Goal: Information Seeking & Learning: Learn about a topic

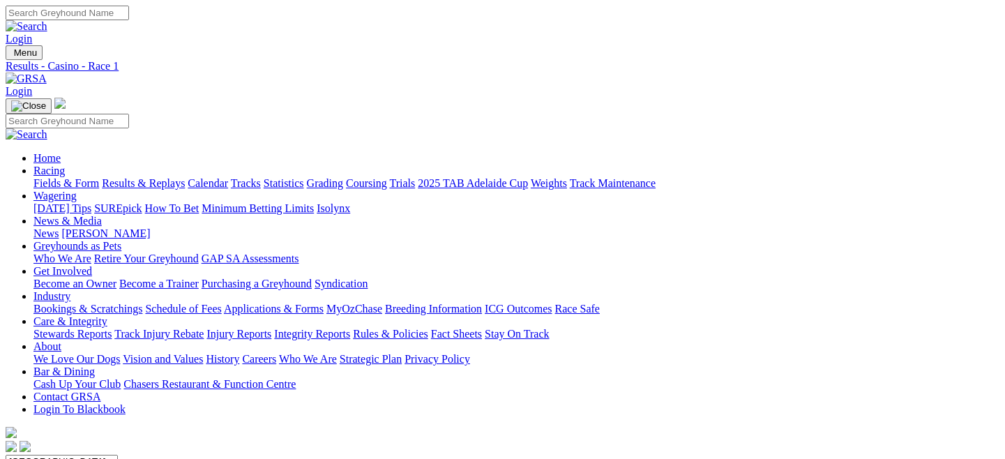
click at [48, 177] on link "Fields & Form" at bounding box center [66, 183] width 66 height 12
click at [118, 455] on select "[GEOGRAPHIC_DATA] [GEOGRAPHIC_DATA] [GEOGRAPHIC_DATA] [GEOGRAPHIC_DATA] [GEOGRA…" at bounding box center [62, 461] width 112 height 13
select select "QLD"
click at [66, 455] on select "[GEOGRAPHIC_DATA] [GEOGRAPHIC_DATA] [GEOGRAPHIC_DATA] [GEOGRAPHIC_DATA] [GEOGRA…" at bounding box center [62, 461] width 112 height 13
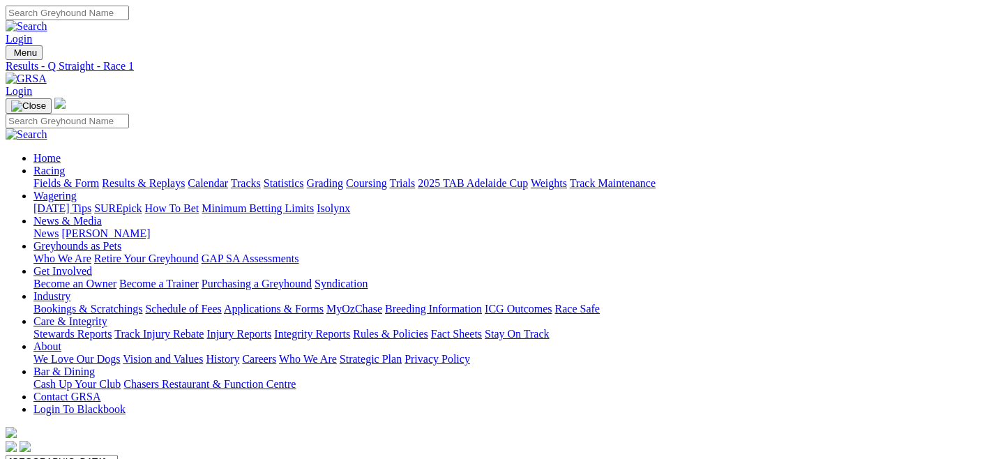
click at [54, 177] on link "Fields & Form" at bounding box center [66, 183] width 66 height 12
click at [118, 455] on select "South Australia New South Wales Northern Territory Queensland Tasmania Victoria…" at bounding box center [62, 461] width 112 height 13
click at [66, 455] on select "South Australia New South Wales Northern Territory Queensland Tasmania Victoria…" at bounding box center [62, 461] width 112 height 13
click at [118, 455] on select "South Australia New South Wales Northern Territory Queensland Tasmania Victoria…" at bounding box center [62, 461] width 112 height 13
select select "QLD"
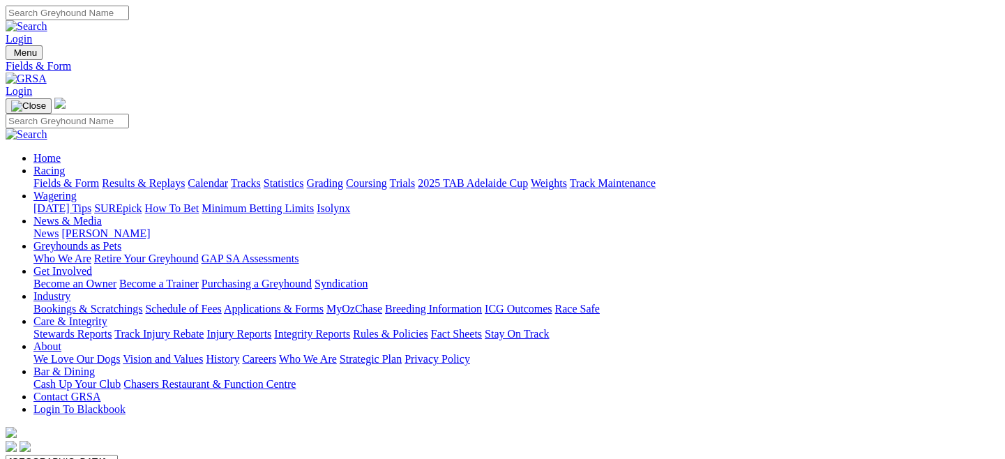
click at [66, 455] on select "South Australia New South Wales Northern Territory Queensland Tasmania Victoria…" at bounding box center [62, 461] width 112 height 13
